Goal: Task Accomplishment & Management: Manage account settings

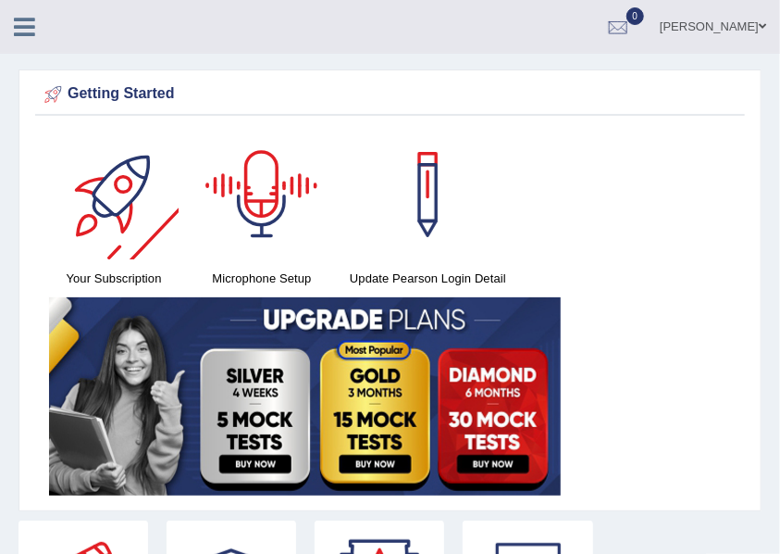
click at [17, 30] on icon at bounding box center [24, 27] width 21 height 24
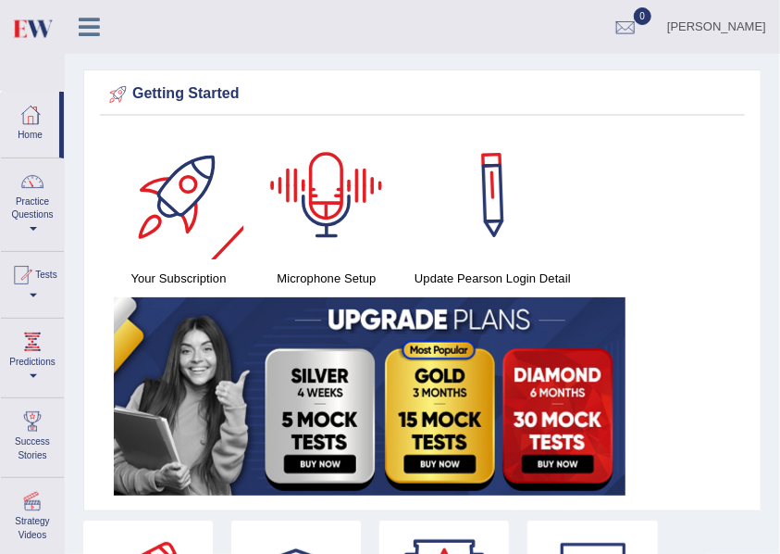
click at [277, 74] on div "Getting Started Your Subscription Microphone Setup Update Pearson Login Detail ×" at bounding box center [422, 290] width 678 height 442
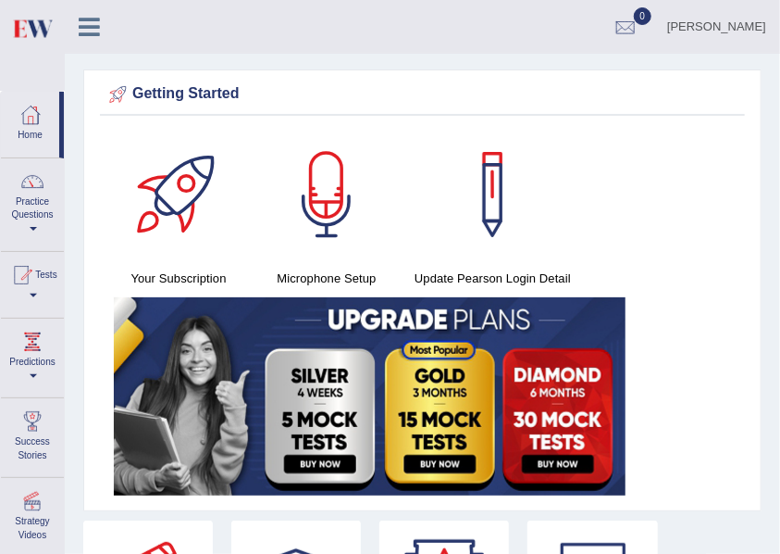
click at [763, 29] on link "Riza Alcantara" at bounding box center [717, 24] width 127 height 48
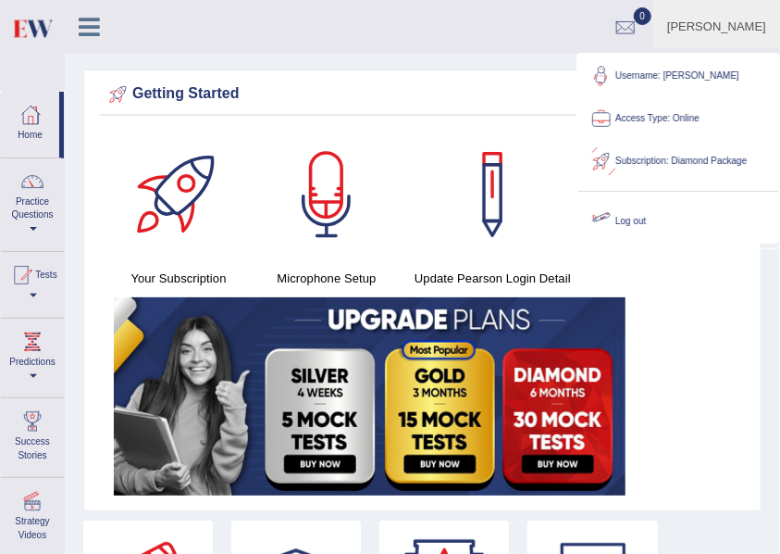
click at [629, 218] on link "Log out" at bounding box center [679, 221] width 200 height 43
